Goal: Task Accomplishment & Management: Use online tool/utility

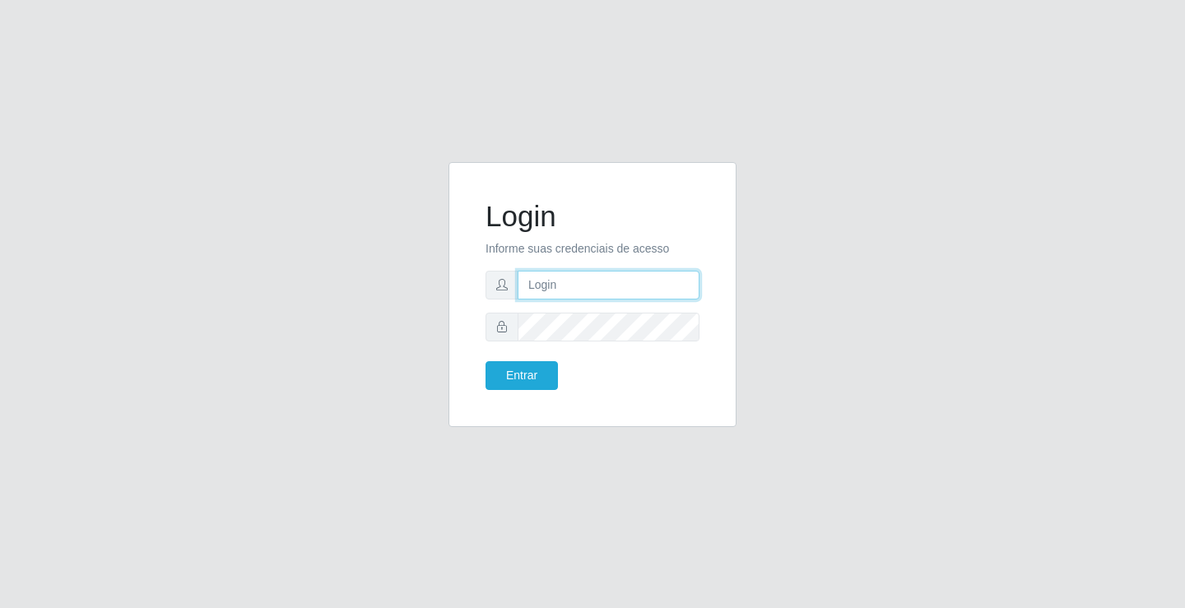
click at [595, 288] on input "text" at bounding box center [608, 285] width 182 height 29
type input "anacarla@ideal"
click at [489, 380] on button "Entrar" at bounding box center [521, 375] width 72 height 29
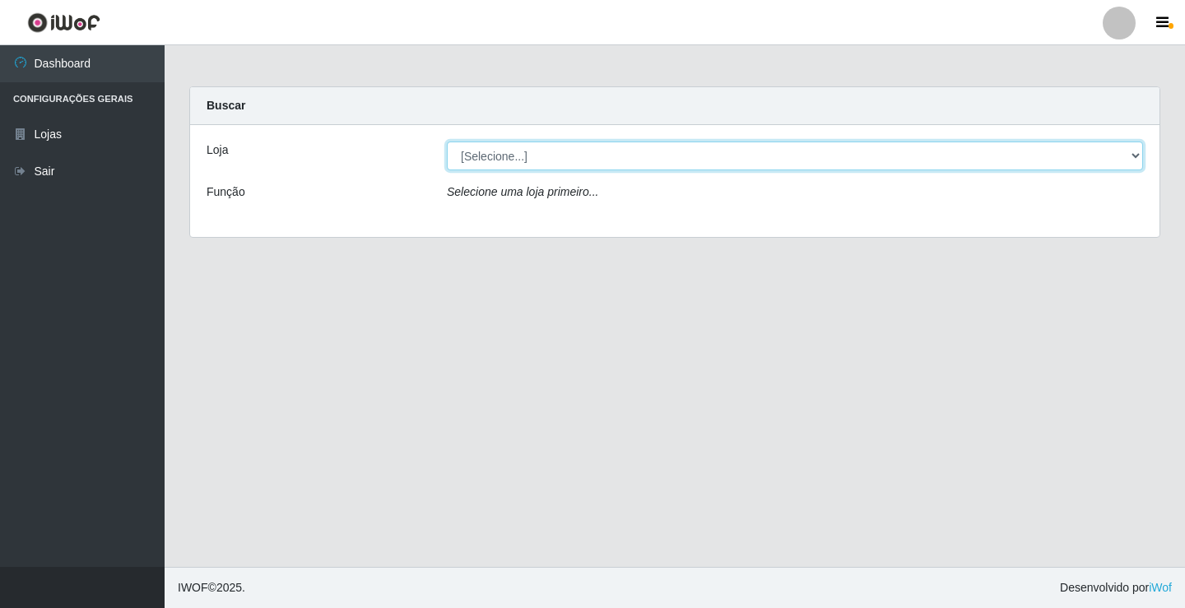
click at [1139, 156] on select "[Selecione...] Ideal - Conceição" at bounding box center [795, 155] width 696 height 29
select select "231"
click at [447, 141] on select "[Selecione...] Ideal - Conceição" at bounding box center [795, 155] width 696 height 29
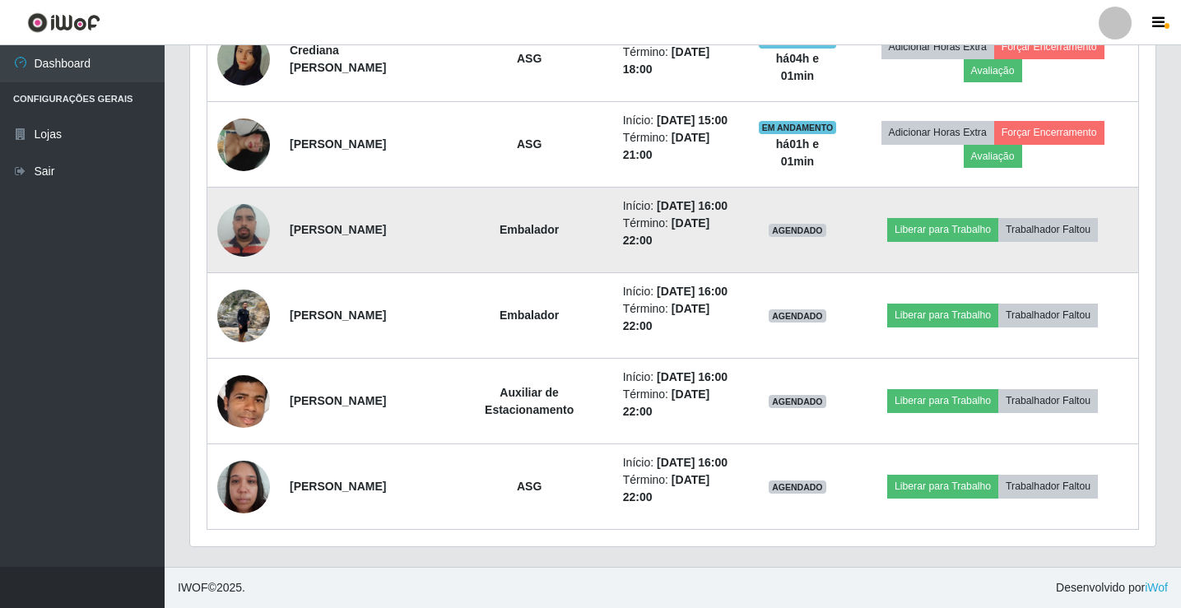
scroll to position [987, 0]
click at [926, 218] on button "Liberar para Trabalho" at bounding box center [942, 229] width 111 height 23
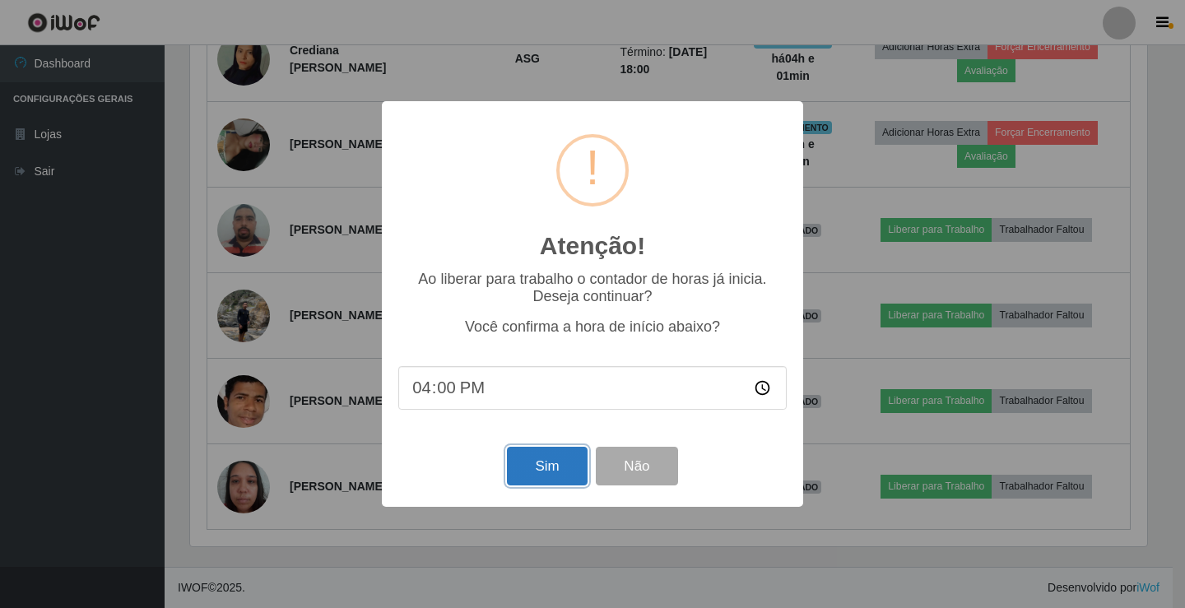
click at [511, 462] on button "Sim" at bounding box center [547, 466] width 80 height 39
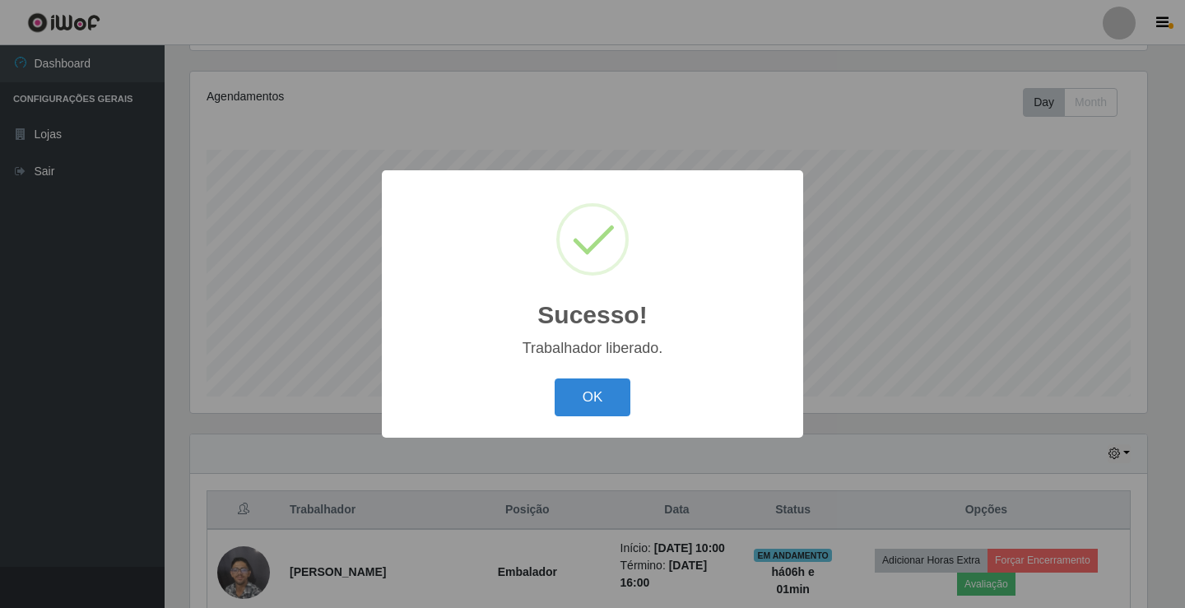
click at [550, 400] on div "OK Cancel" at bounding box center [592, 396] width 388 height 47
click at [559, 400] on button "OK" at bounding box center [592, 397] width 77 height 39
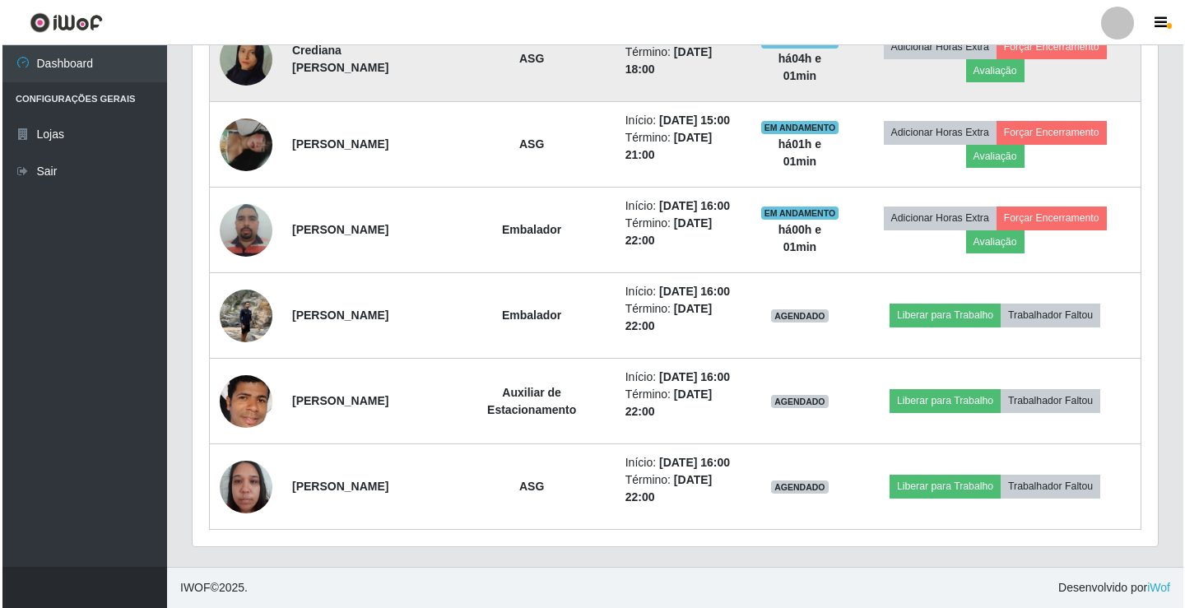
scroll to position [932, 0]
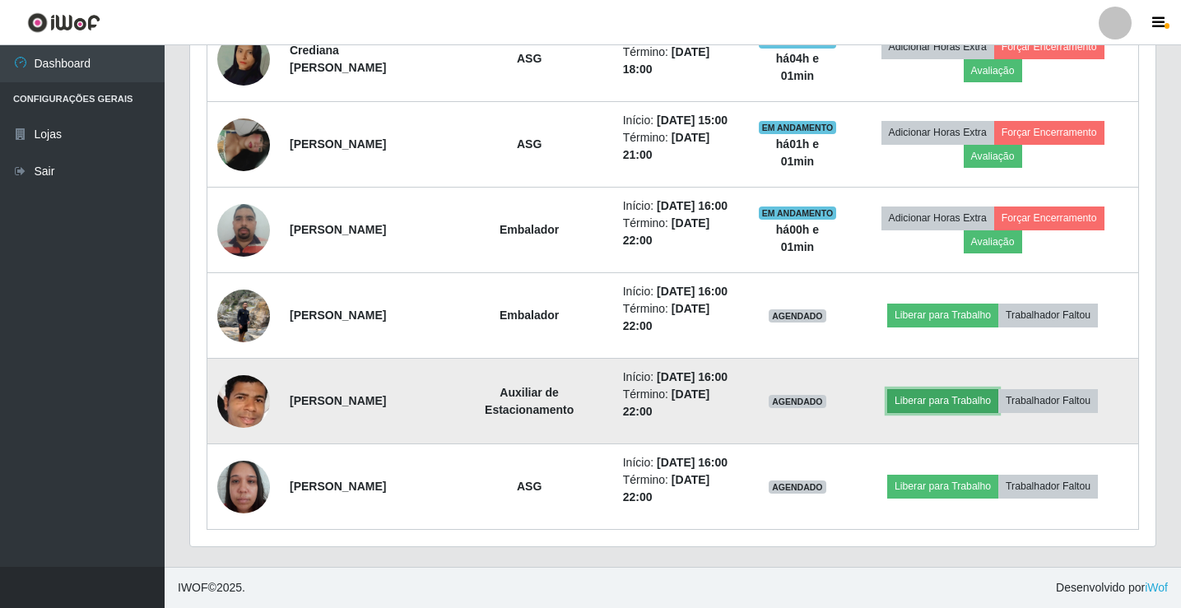
click at [915, 412] on button "Liberar para Trabalho" at bounding box center [942, 400] width 111 height 23
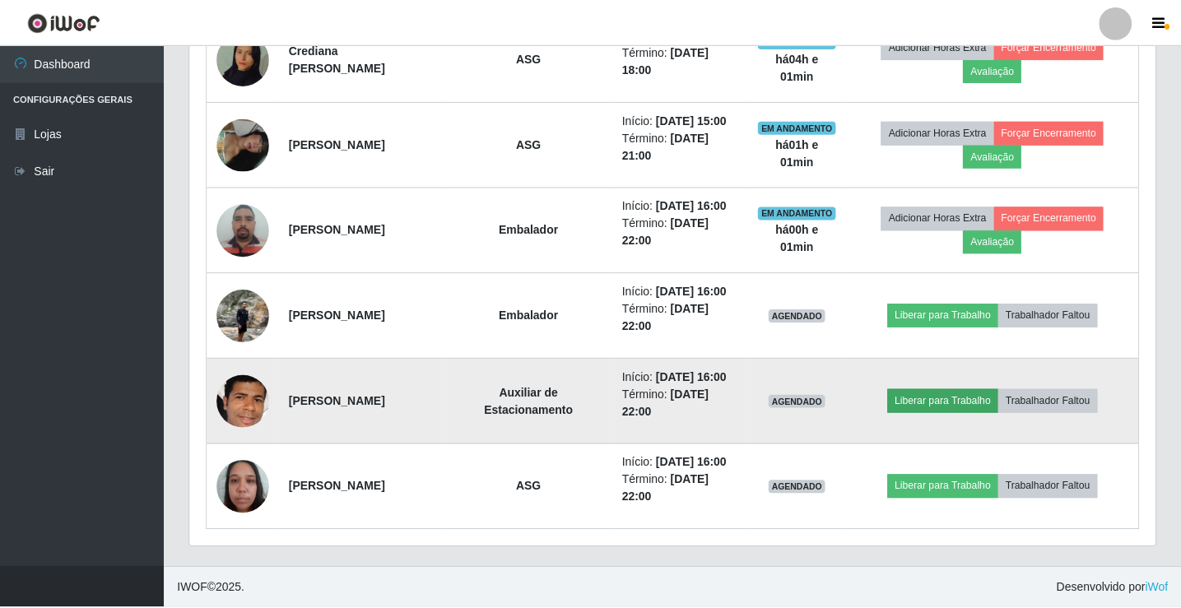
scroll to position [341, 957]
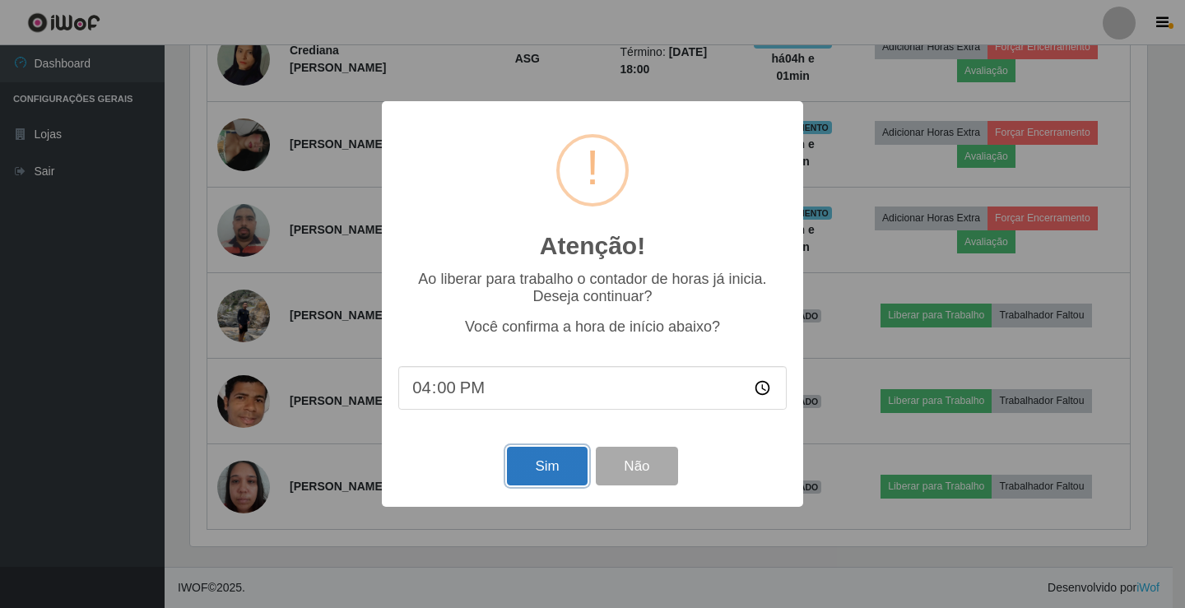
click at [561, 466] on button "Sim" at bounding box center [547, 466] width 80 height 39
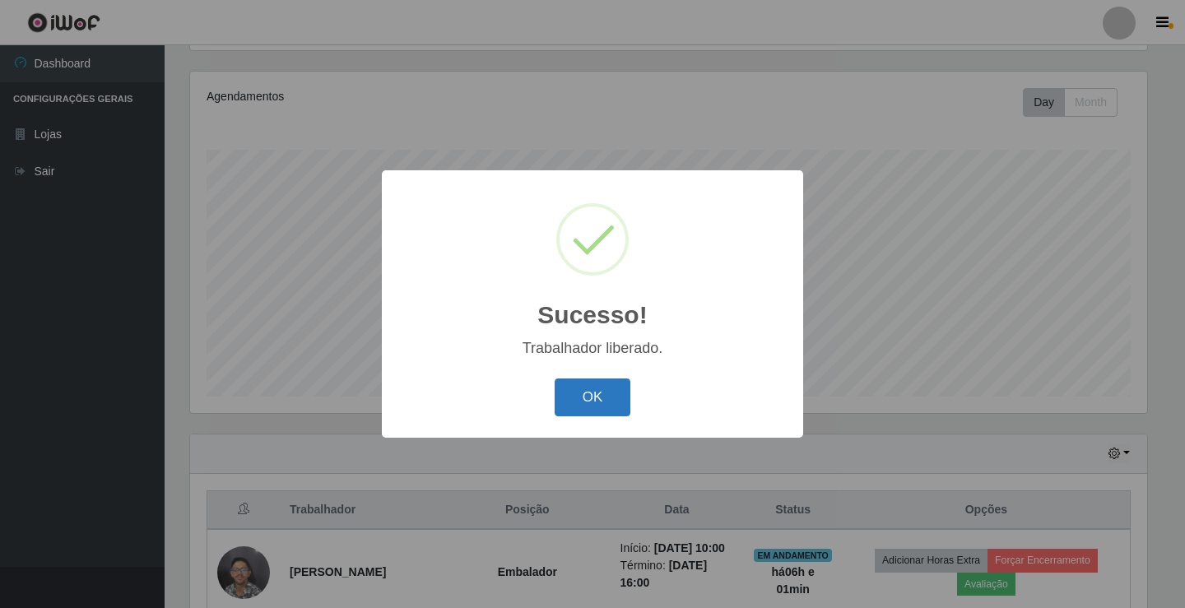
click at [580, 401] on button "OK" at bounding box center [592, 397] width 77 height 39
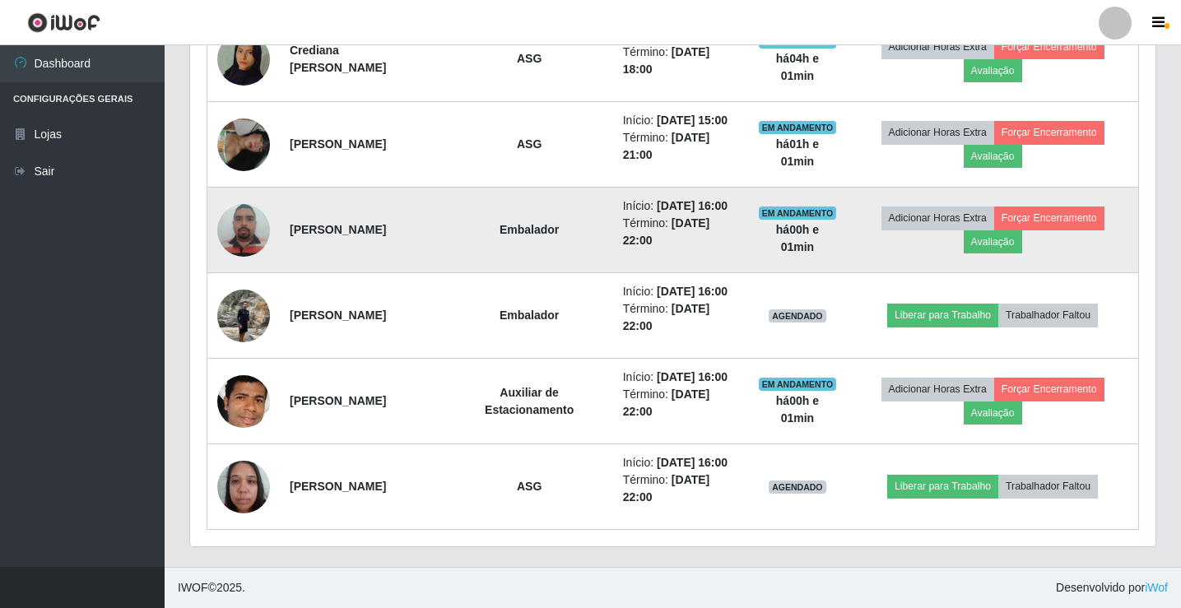
scroll to position [1014, 0]
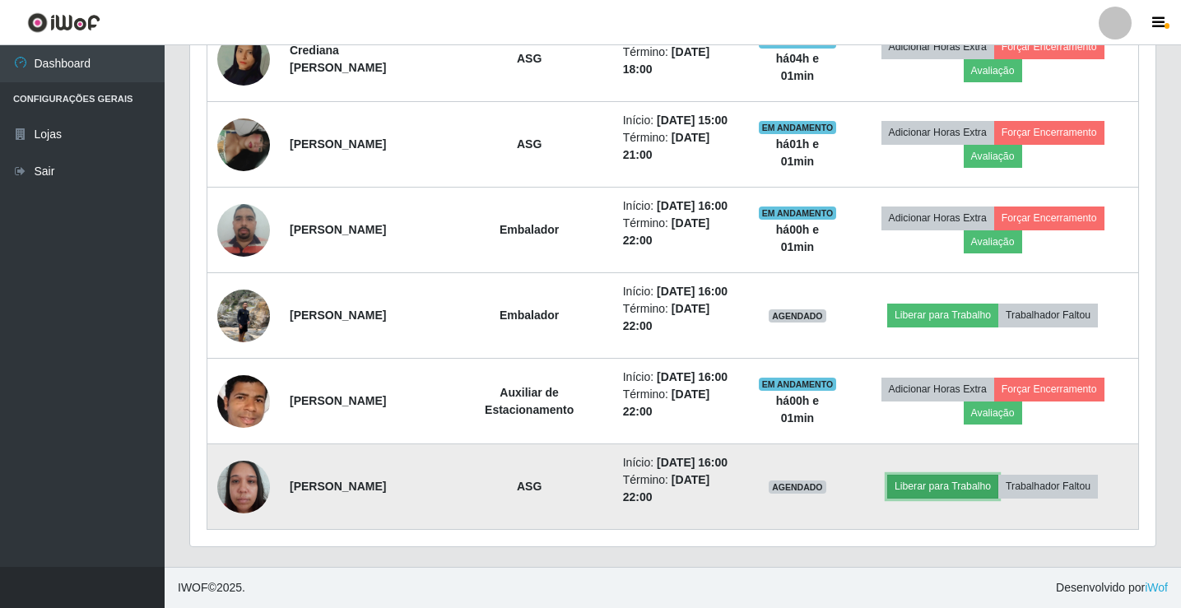
click at [952, 475] on button "Liberar para Trabalho" at bounding box center [942, 486] width 111 height 23
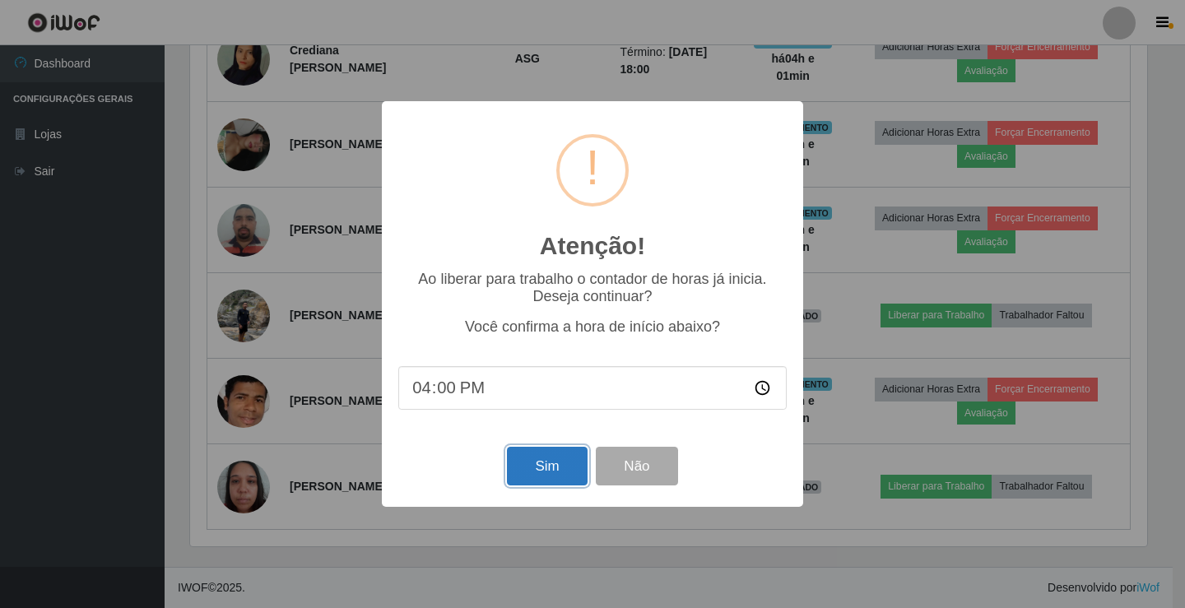
drag, startPoint x: 509, startPoint y: 458, endPoint x: 526, endPoint y: 456, distance: 17.5
click at [510, 458] on button "Sim" at bounding box center [547, 466] width 80 height 39
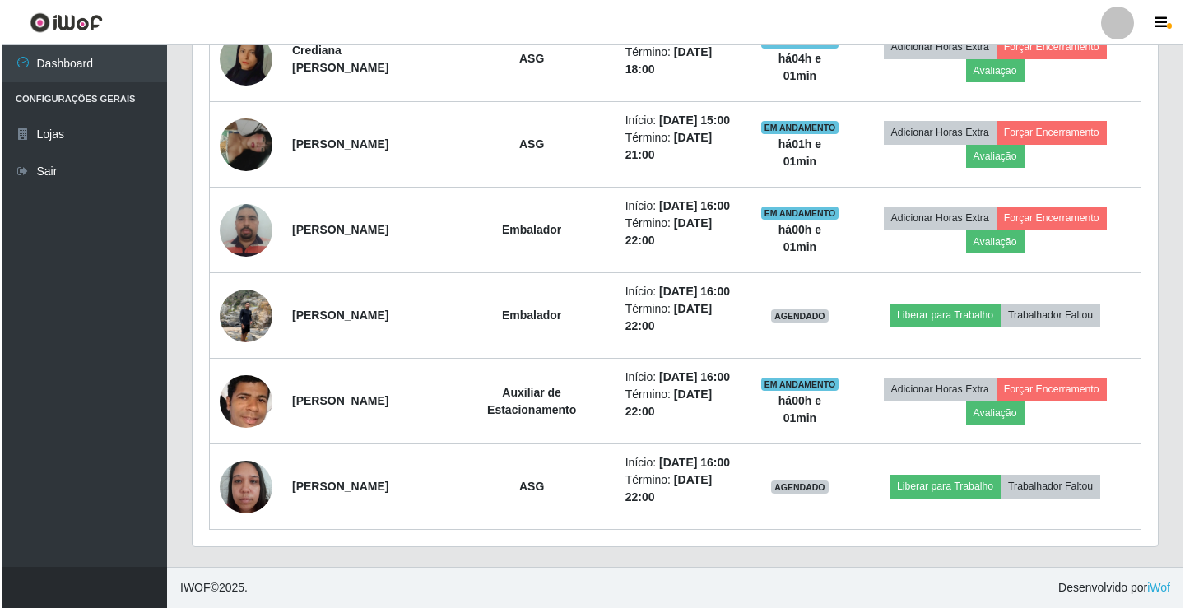
scroll to position [0, 0]
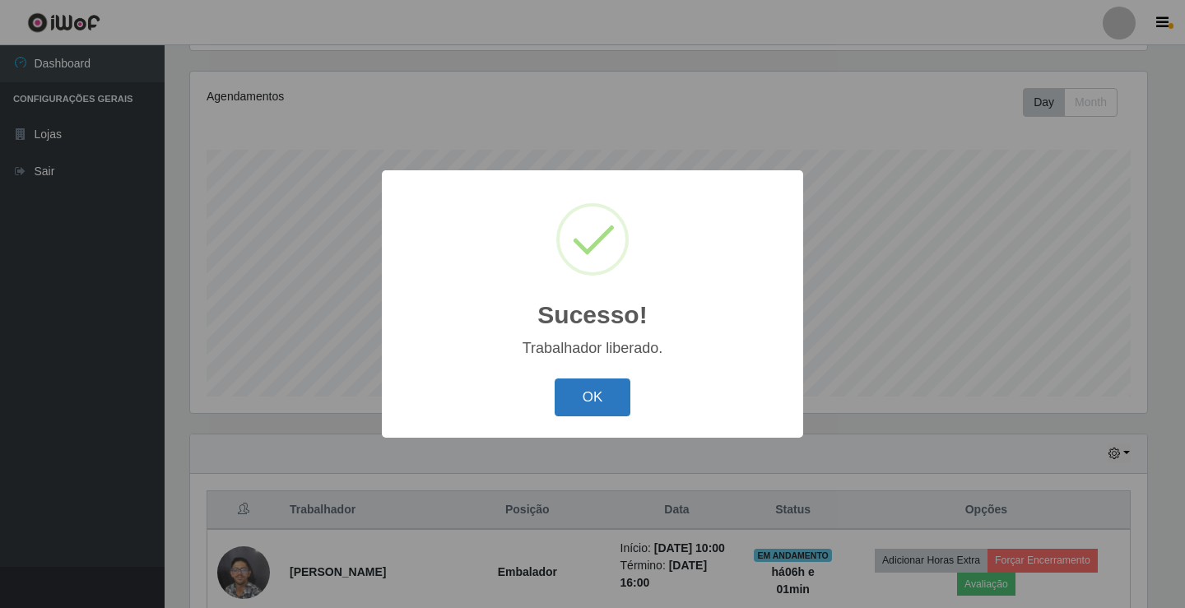
click at [590, 405] on button "OK" at bounding box center [592, 397] width 77 height 39
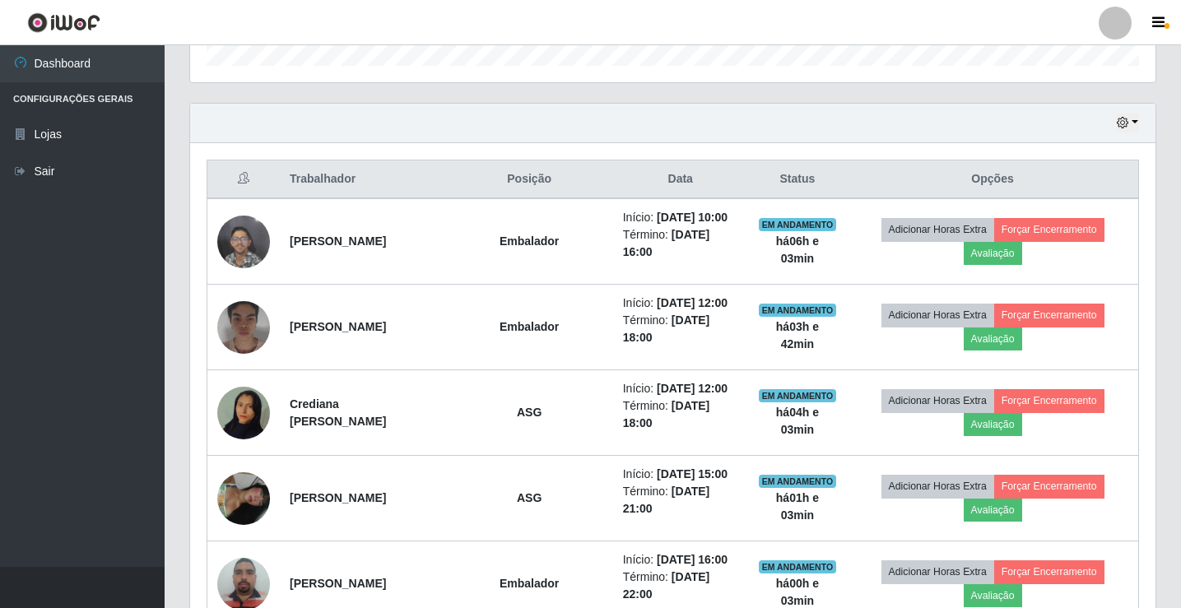
scroll to position [521, 0]
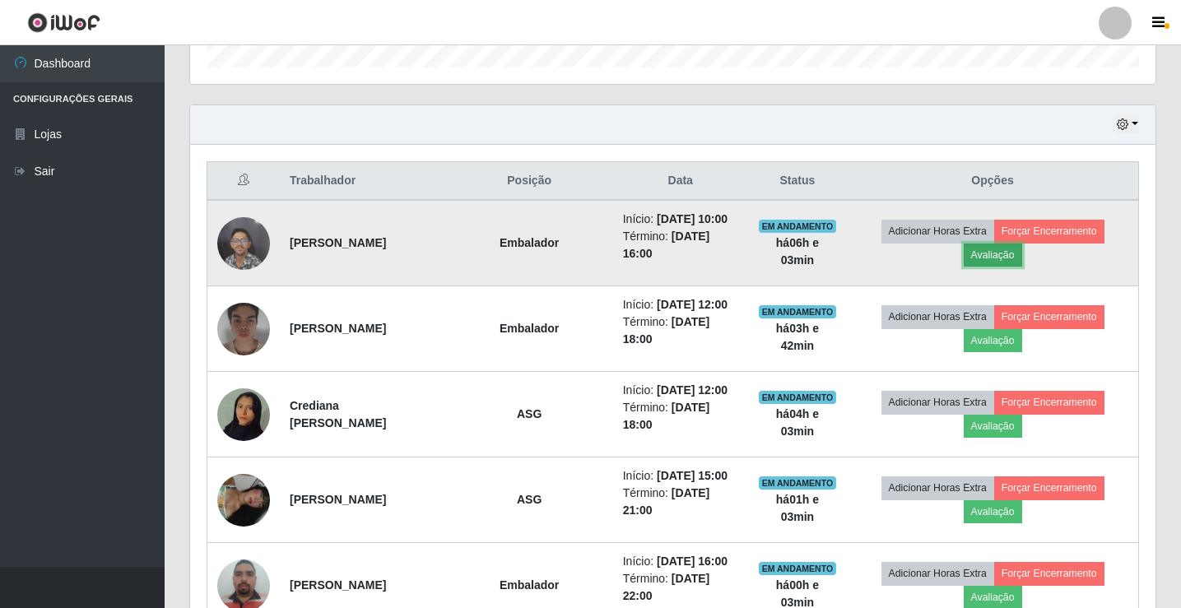
click at [1012, 259] on button "Avaliação" at bounding box center [992, 255] width 58 height 23
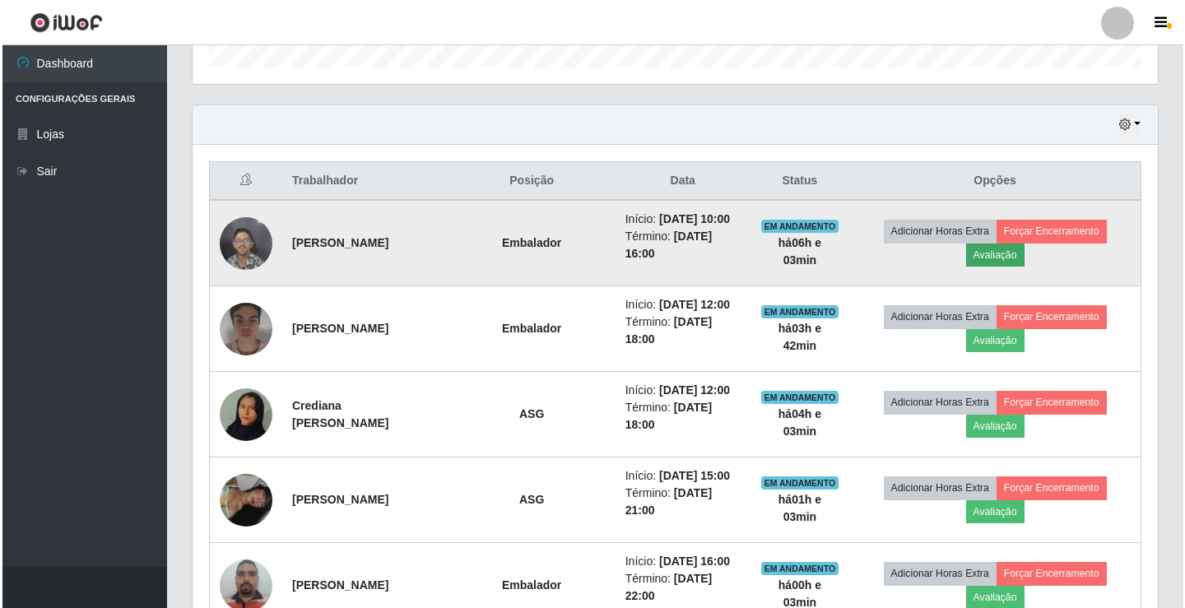
scroll to position [341, 957]
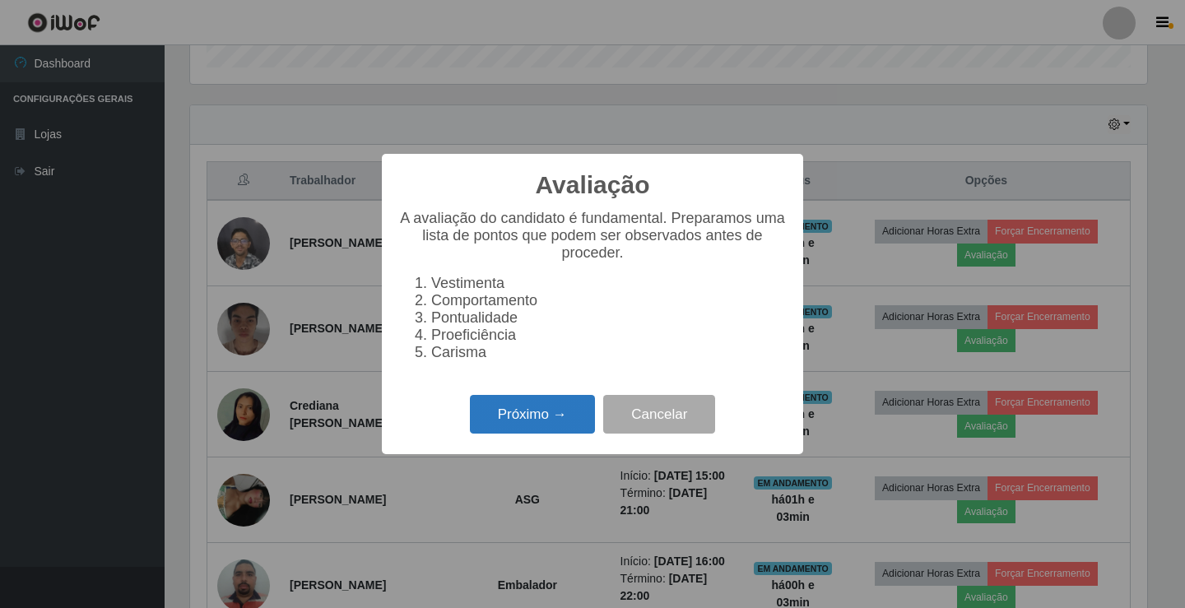
click at [523, 425] on button "Próximo →" at bounding box center [532, 414] width 125 height 39
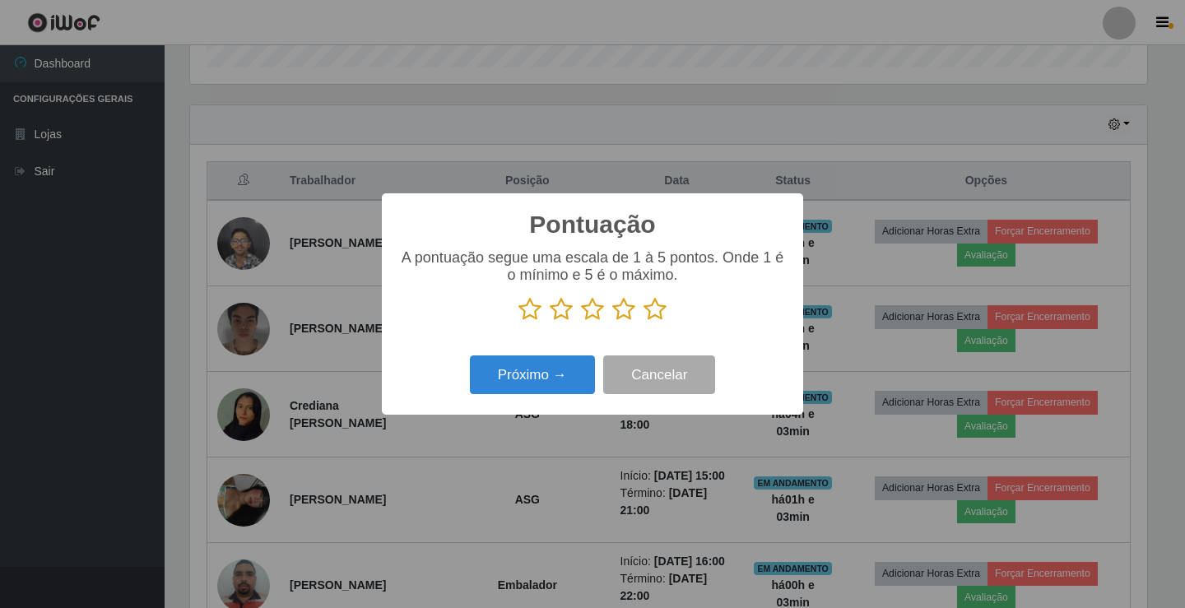
click at [653, 312] on icon at bounding box center [654, 309] width 23 height 25
click at [643, 322] on input "radio" at bounding box center [643, 322] width 0 height 0
click at [554, 379] on button "Próximo →" at bounding box center [532, 374] width 125 height 39
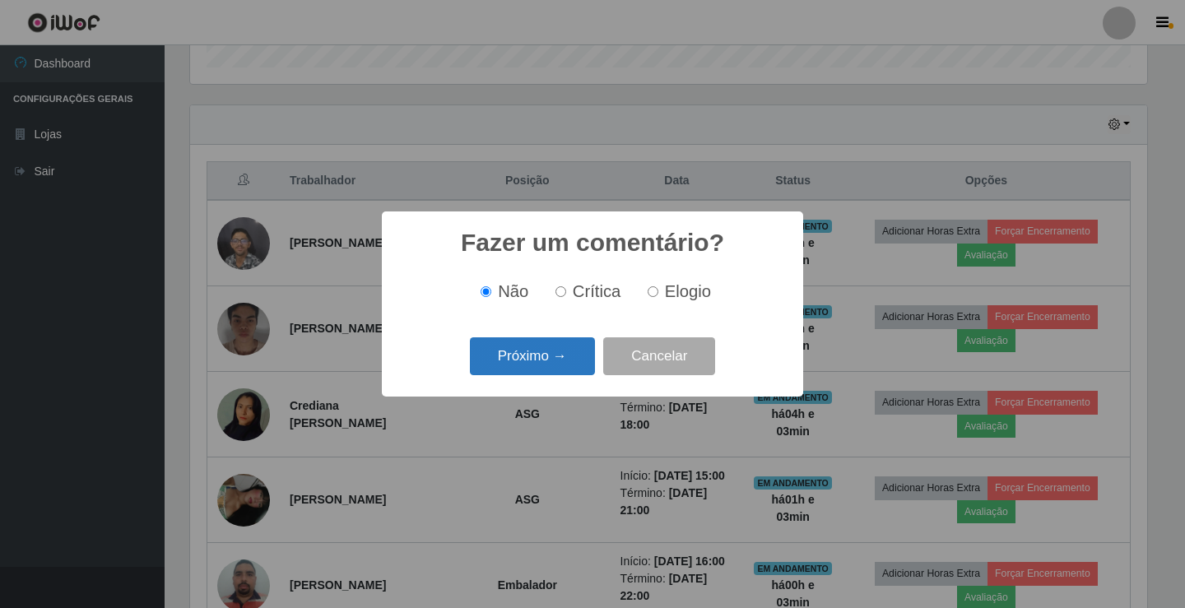
click at [540, 350] on button "Próximo →" at bounding box center [532, 356] width 125 height 39
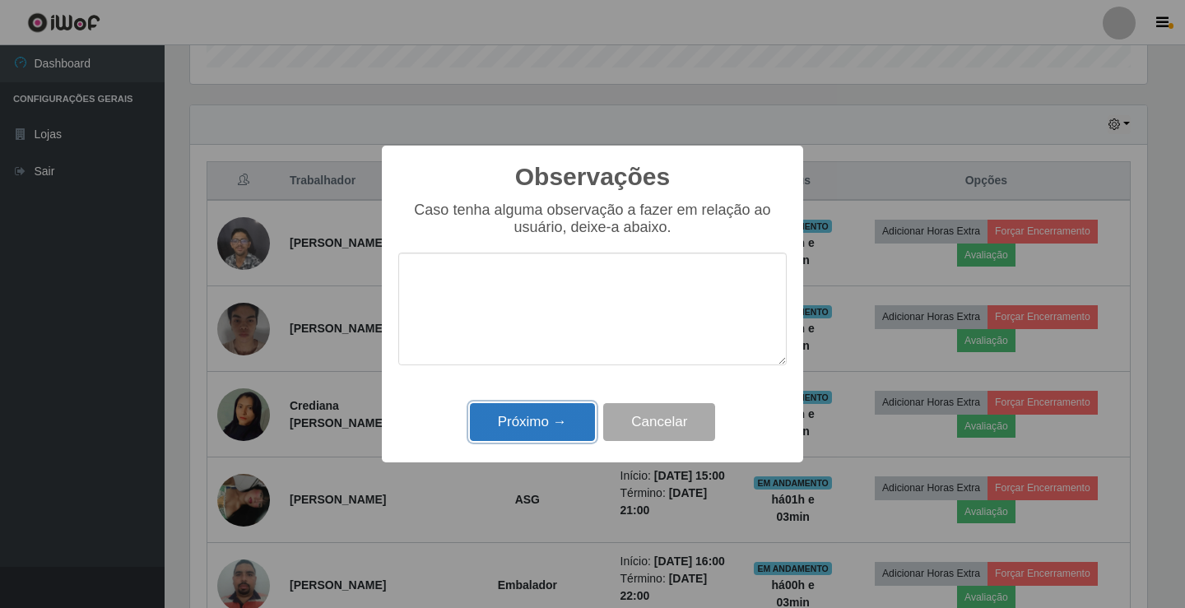
click at [520, 413] on button "Próximo →" at bounding box center [532, 422] width 125 height 39
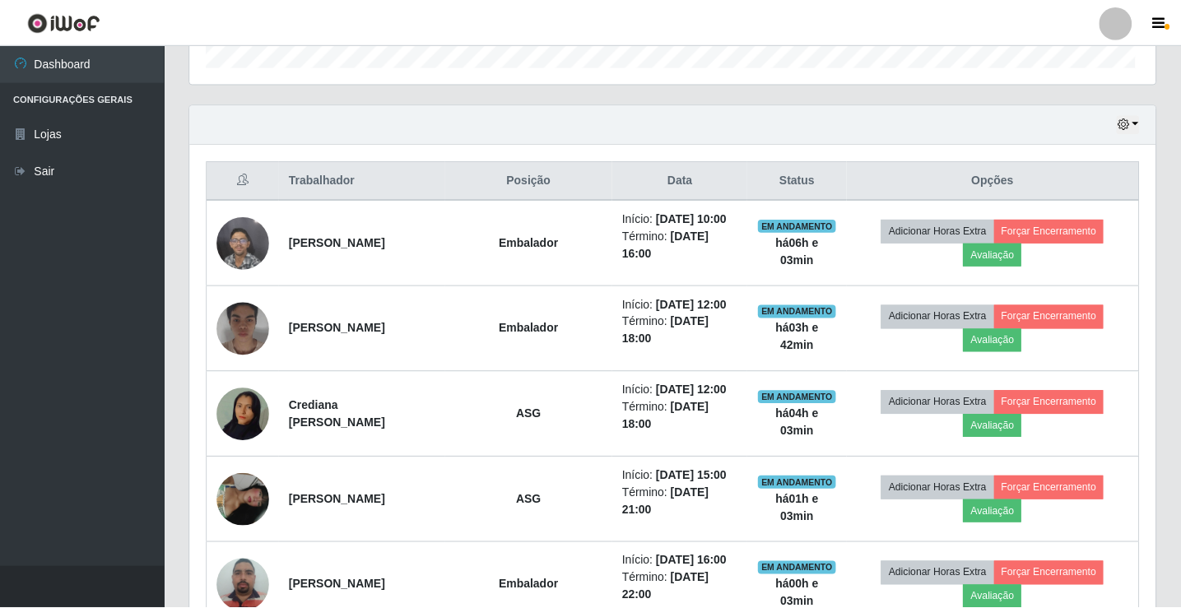
scroll to position [341, 965]
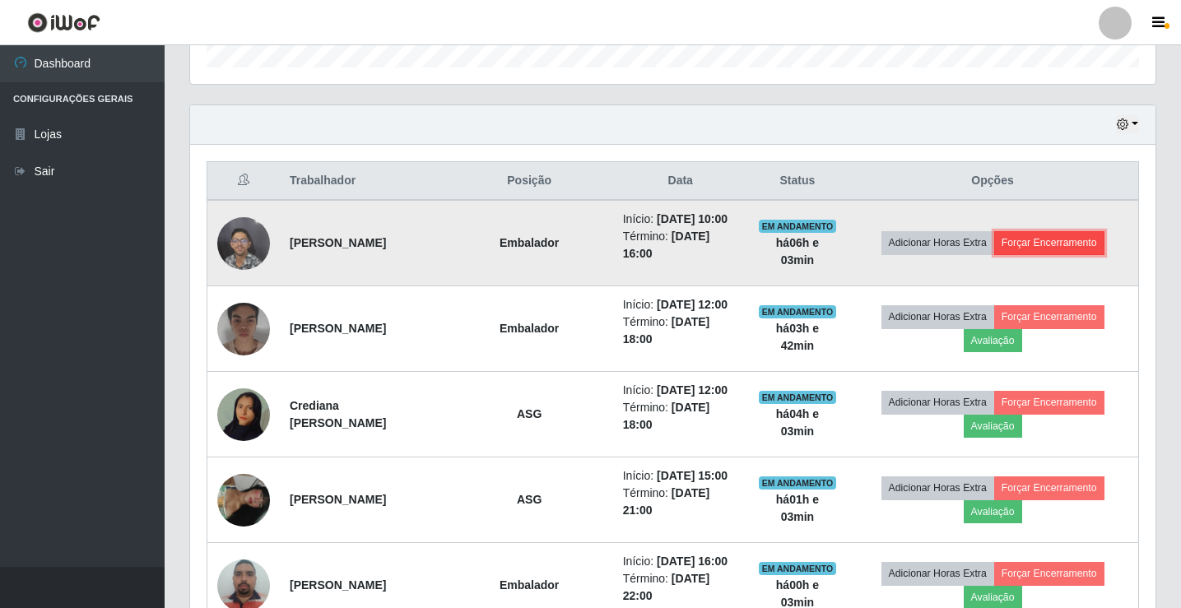
click at [1056, 253] on button "Forçar Encerramento" at bounding box center [1049, 242] width 110 height 23
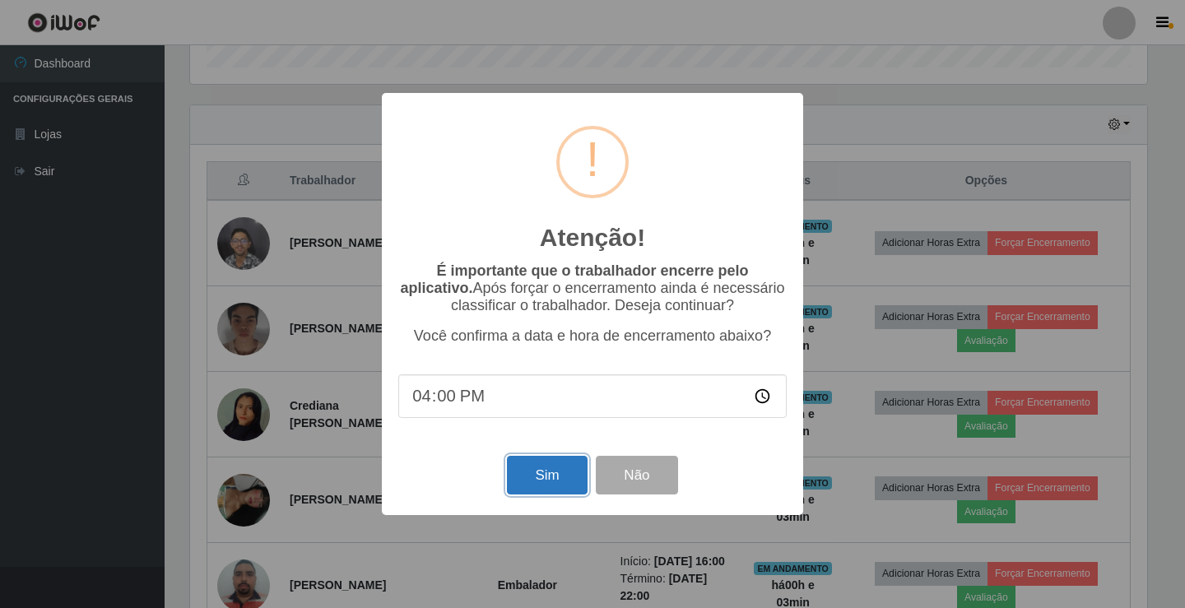
click at [536, 484] on button "Sim" at bounding box center [547, 475] width 80 height 39
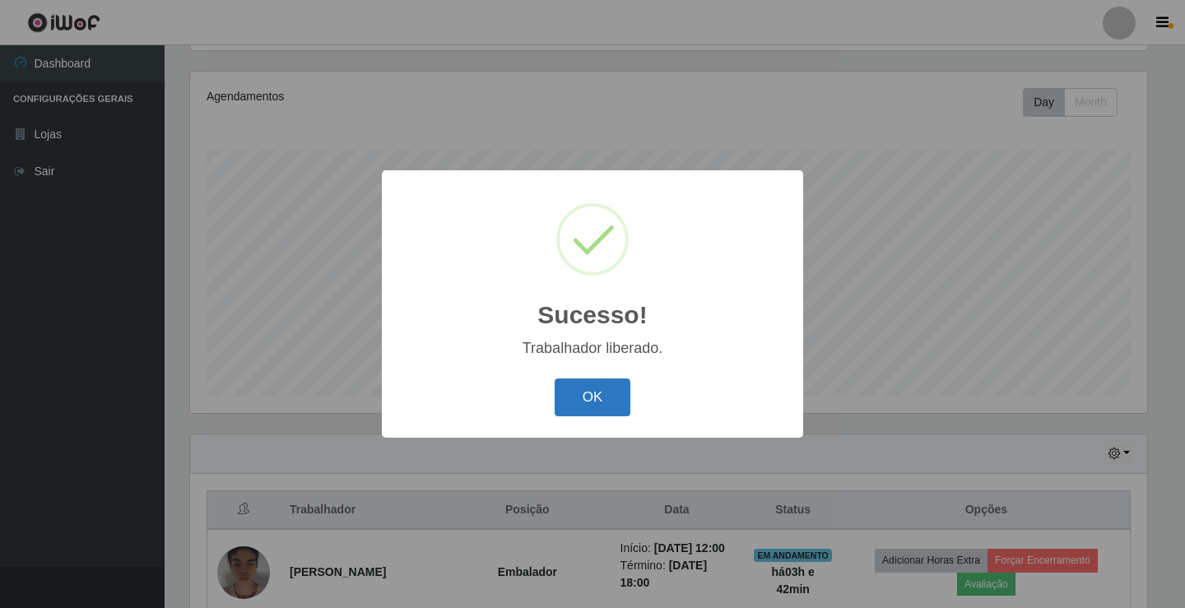
click at [582, 399] on button "OK" at bounding box center [592, 397] width 77 height 39
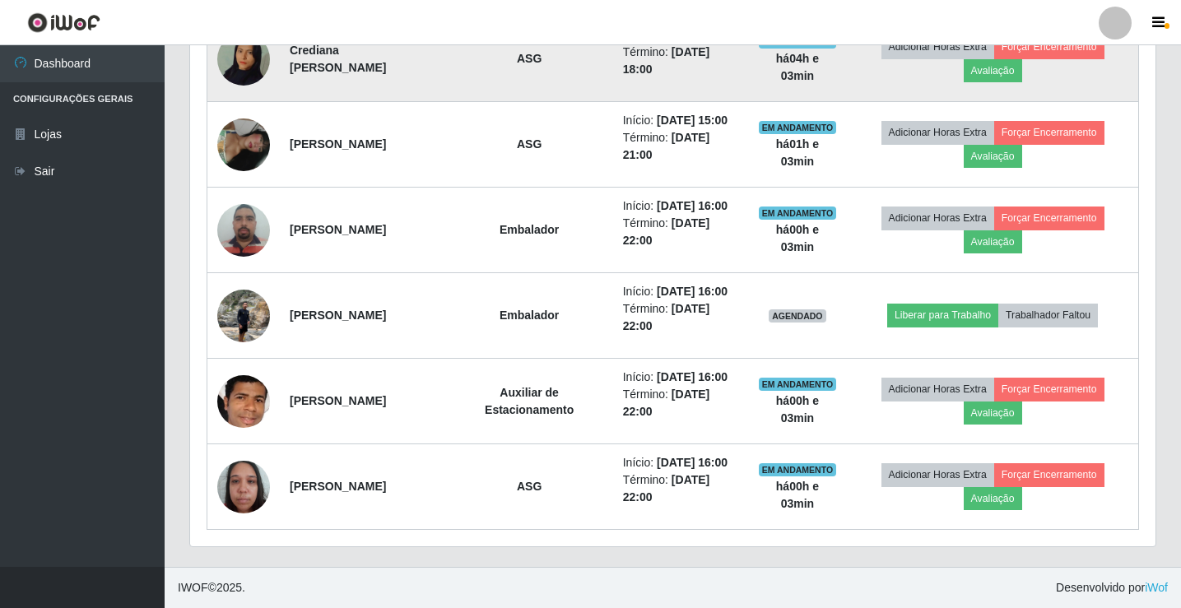
scroll to position [911, 0]
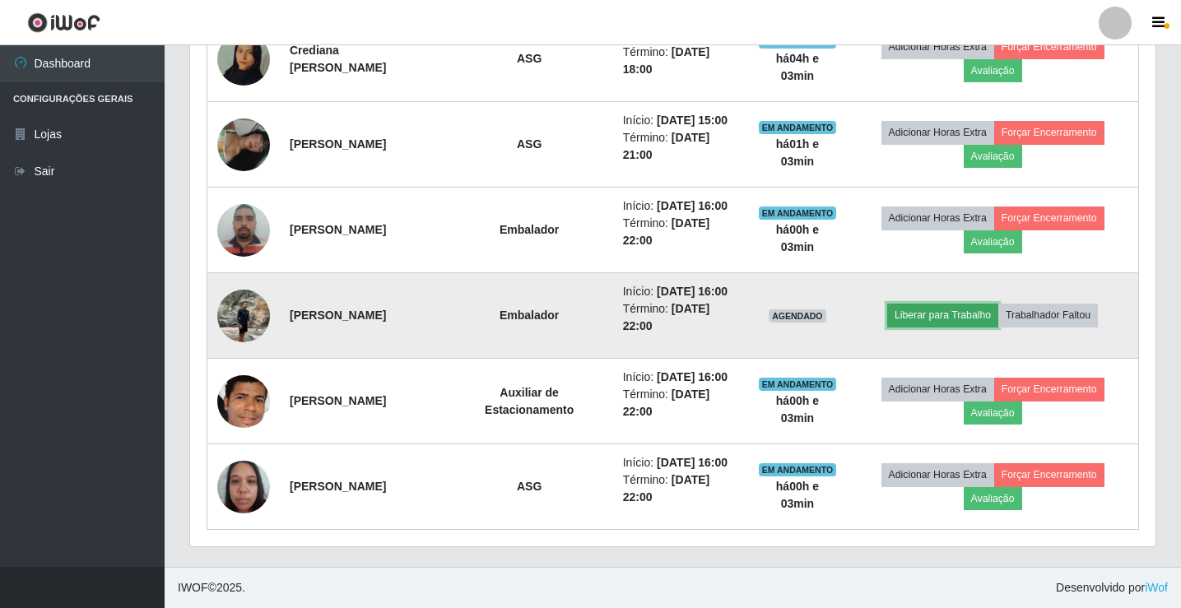
click at [965, 304] on button "Liberar para Trabalho" at bounding box center [942, 315] width 111 height 23
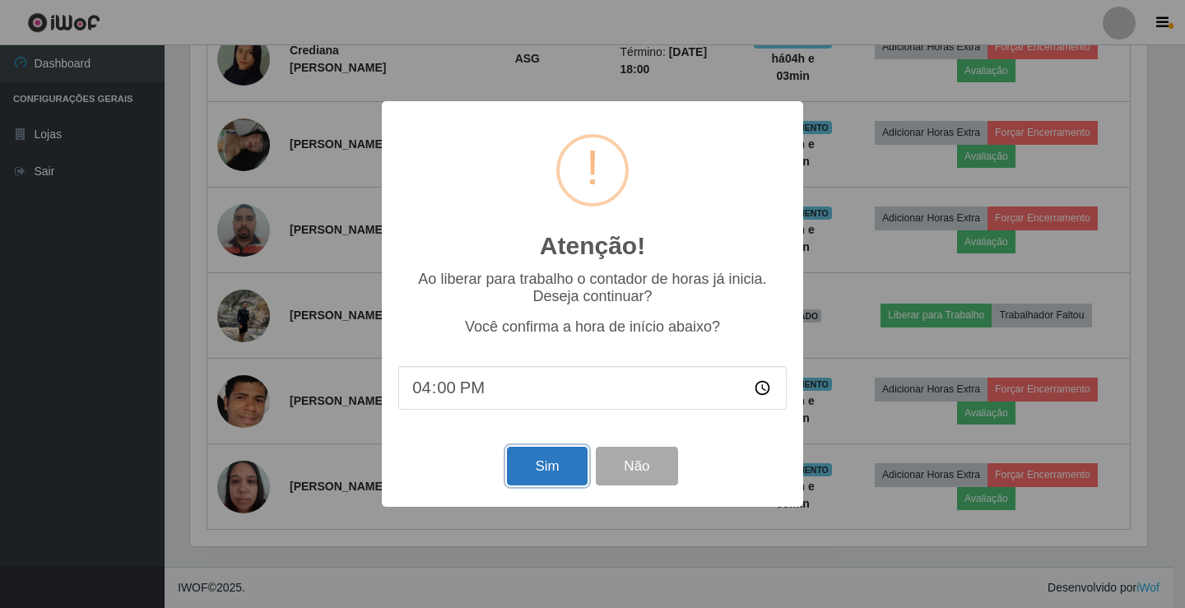
click at [527, 471] on button "Sim" at bounding box center [547, 466] width 80 height 39
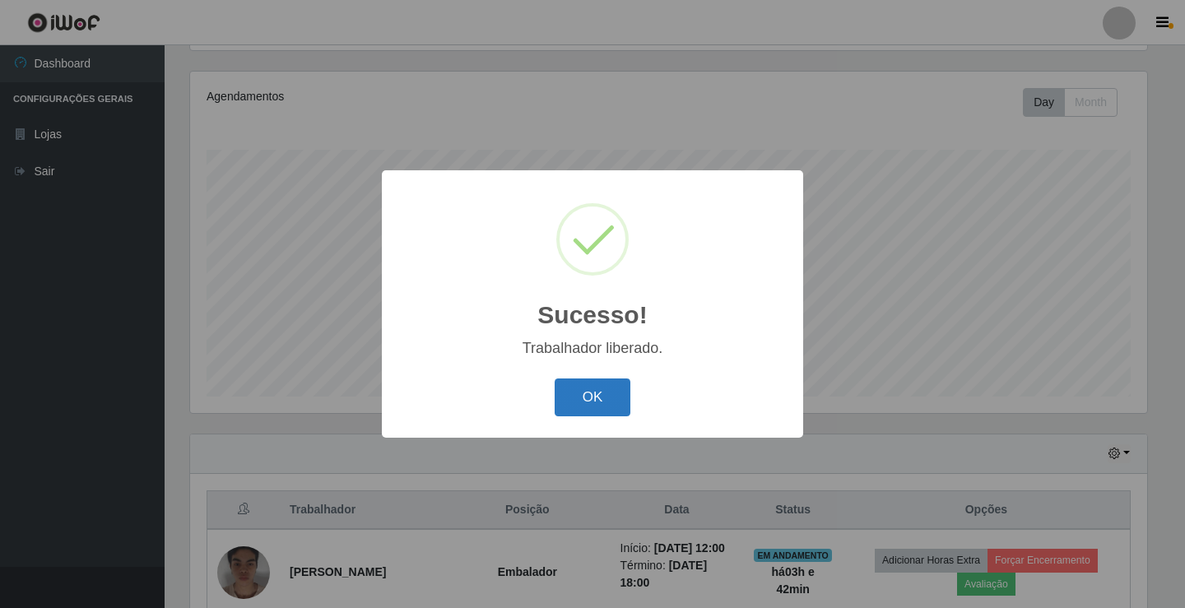
click at [568, 392] on button "OK" at bounding box center [592, 397] width 77 height 39
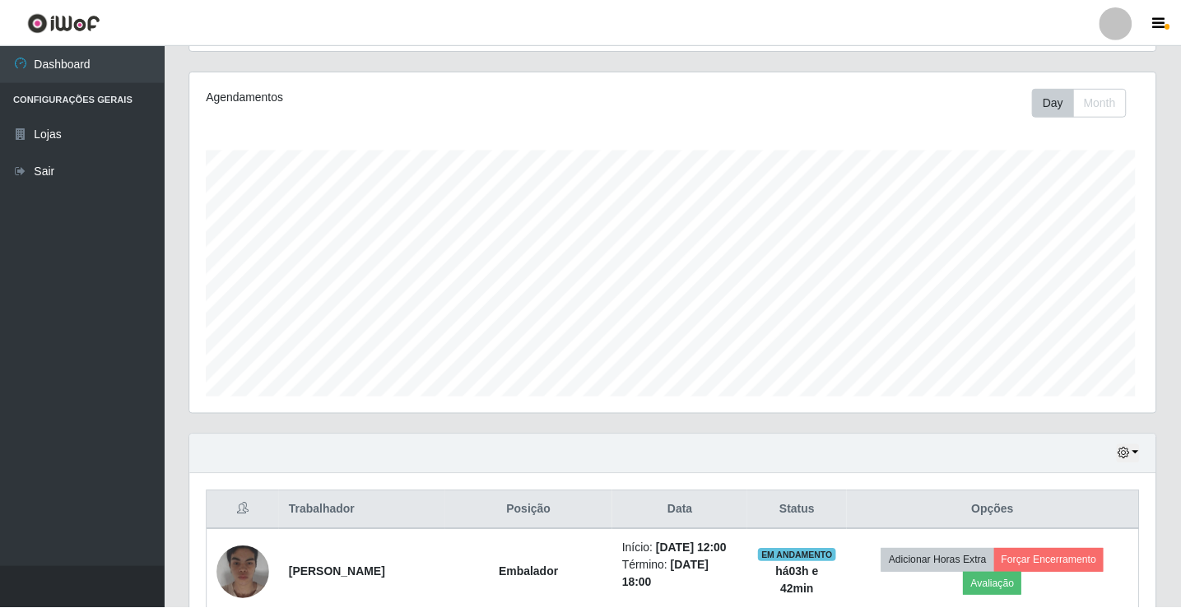
scroll to position [341, 965]
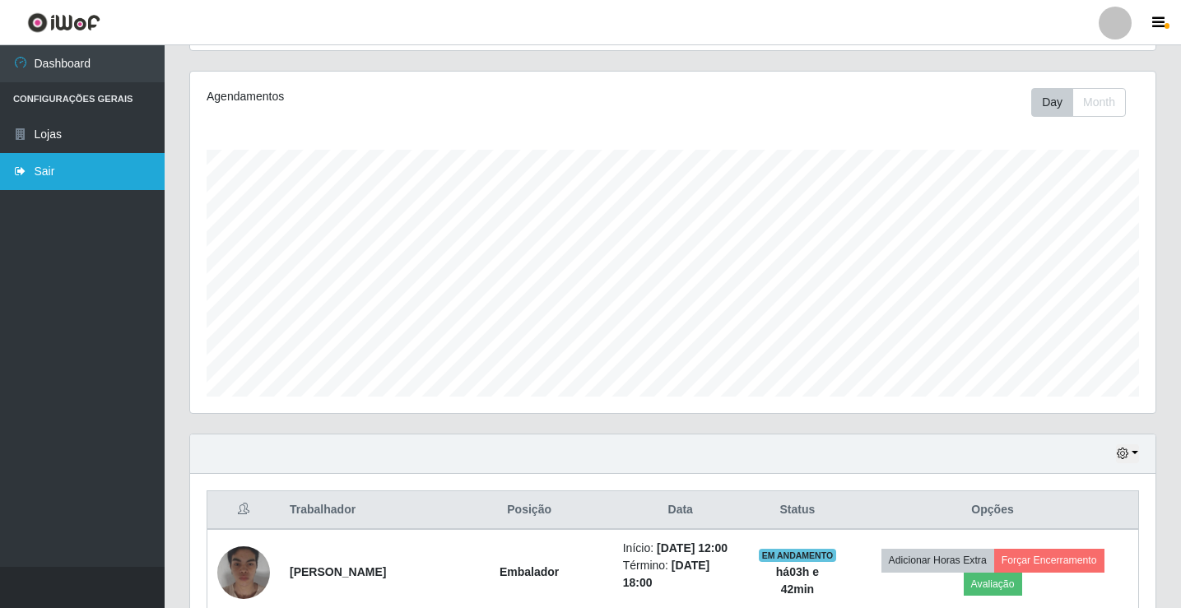
click at [70, 176] on link "Sair" at bounding box center [82, 171] width 165 height 37
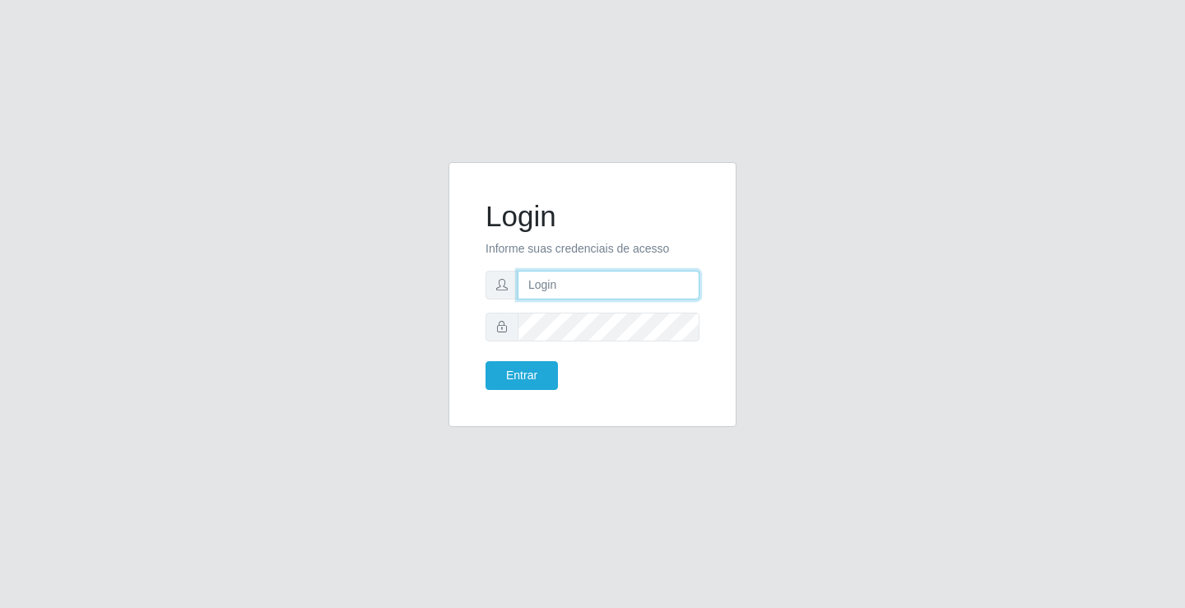
click at [619, 286] on input "text" at bounding box center [608, 285] width 182 height 29
type input "anacarla@ideal"
click at [529, 378] on button "Entrar" at bounding box center [521, 375] width 72 height 29
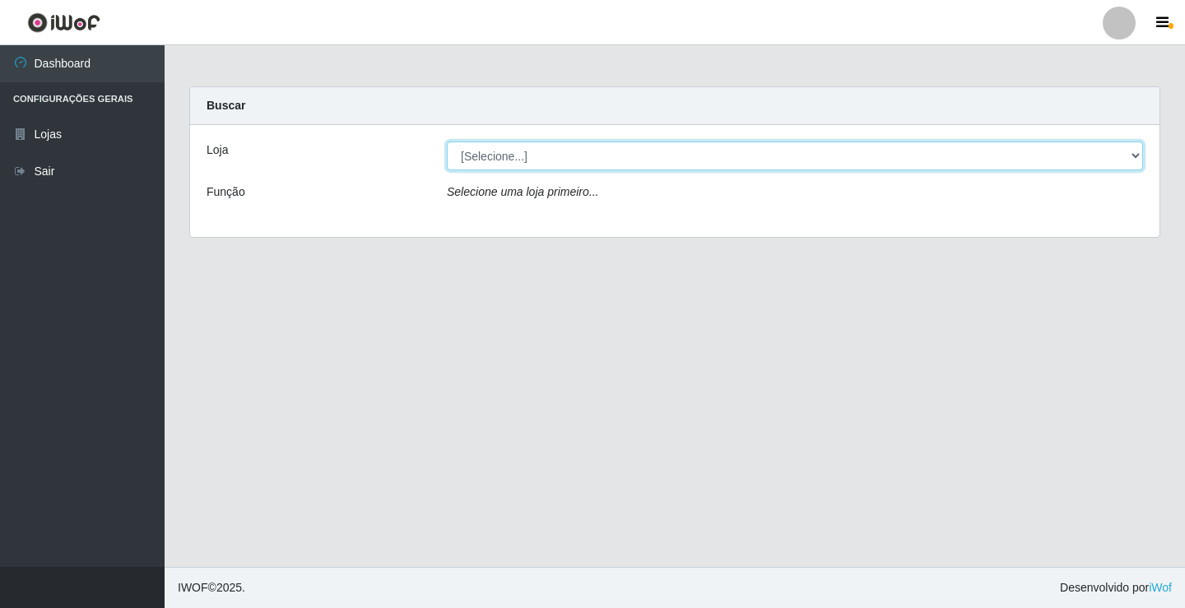
click at [1139, 160] on select "[Selecione...] Ideal - Conceição" at bounding box center [795, 155] width 696 height 29
select select "231"
click at [447, 141] on select "[Selecione...] Ideal - Conceição" at bounding box center [795, 155] width 696 height 29
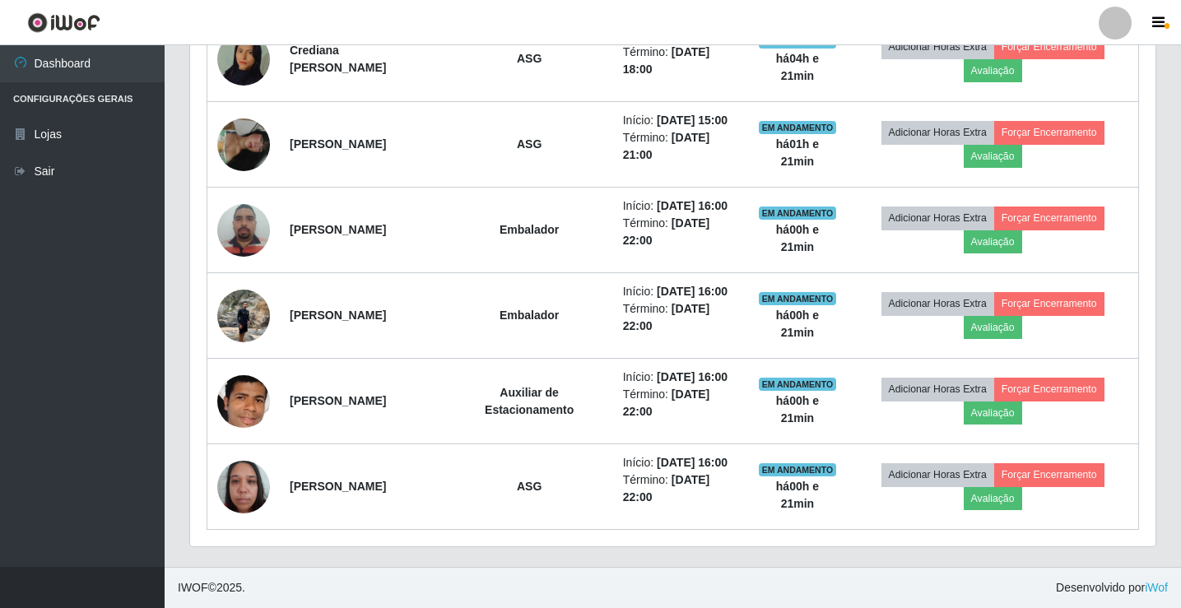
scroll to position [911, 0]
click at [96, 188] on link "Sair" at bounding box center [82, 171] width 165 height 37
